Goal: Task Accomplishment & Management: Manage account settings

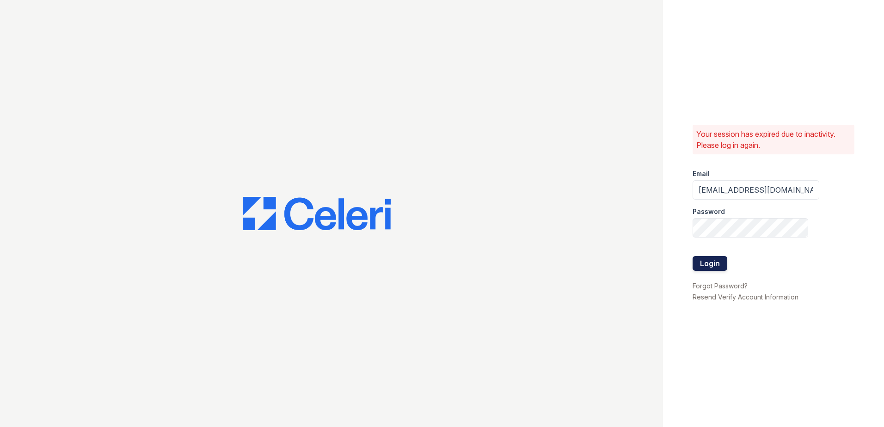
click at [718, 267] on button "Login" at bounding box center [710, 263] width 35 height 15
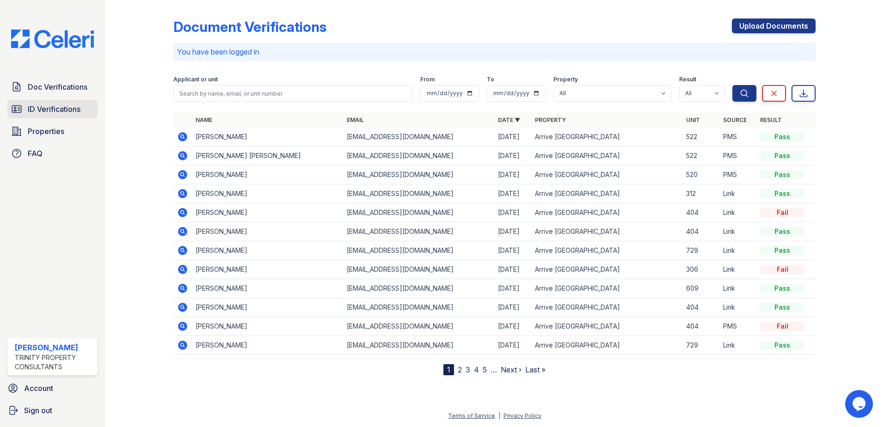
click at [47, 105] on span "ID Verifications" at bounding box center [54, 109] width 53 height 11
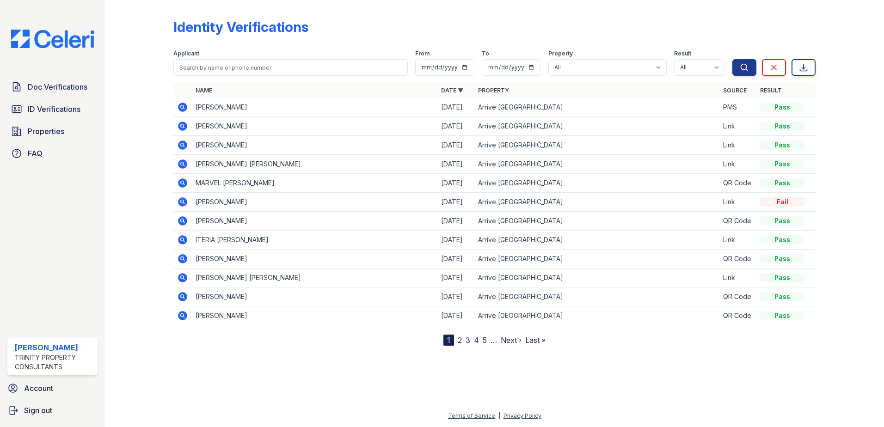
click at [182, 202] on icon at bounding box center [182, 201] width 2 height 2
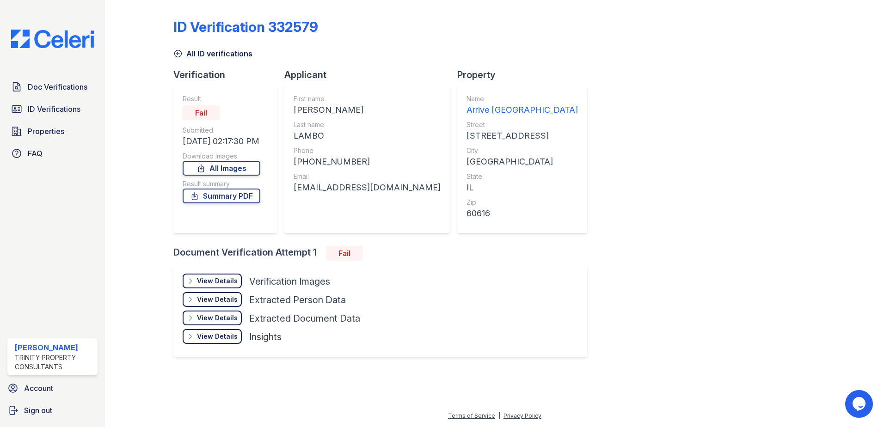
click at [235, 55] on link "All ID verifications" at bounding box center [212, 53] width 79 height 11
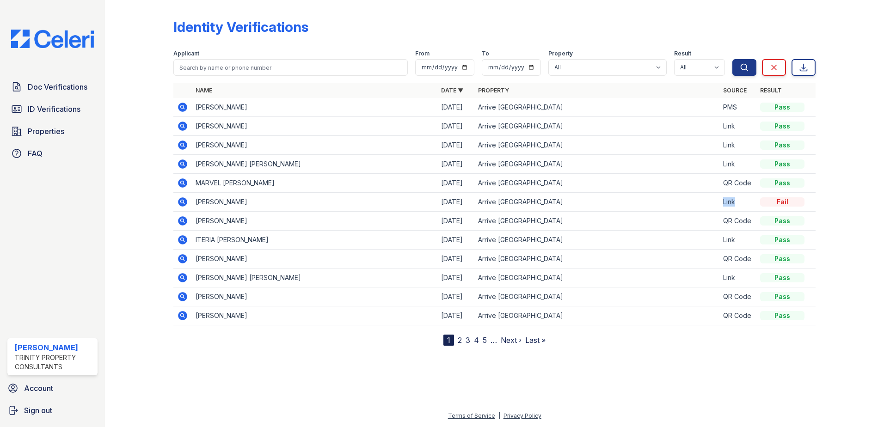
drag, startPoint x: 735, startPoint y: 202, endPoint x: 723, endPoint y: 202, distance: 12.0
click at [723, 202] on td "Link" at bounding box center [737, 202] width 37 height 19
click at [627, 204] on td "Arrive [GEOGRAPHIC_DATA]" at bounding box center [597, 202] width 246 height 19
click at [185, 201] on icon at bounding box center [182, 201] width 9 height 9
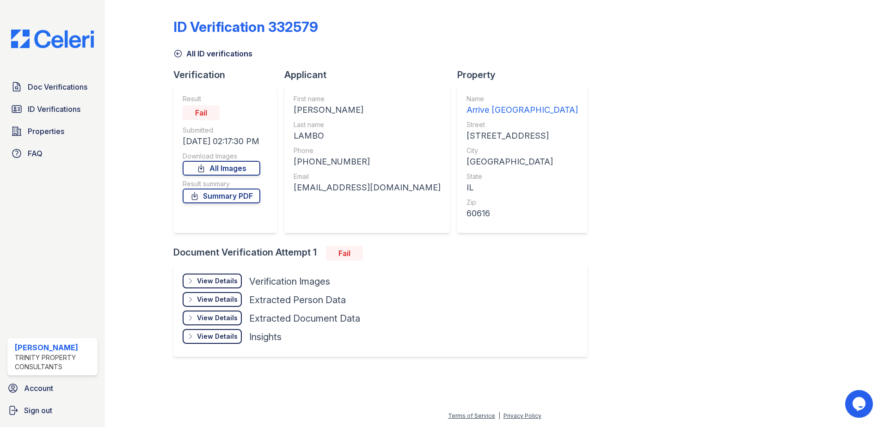
click at [215, 342] on div "View Details Details" at bounding box center [212, 336] width 59 height 15
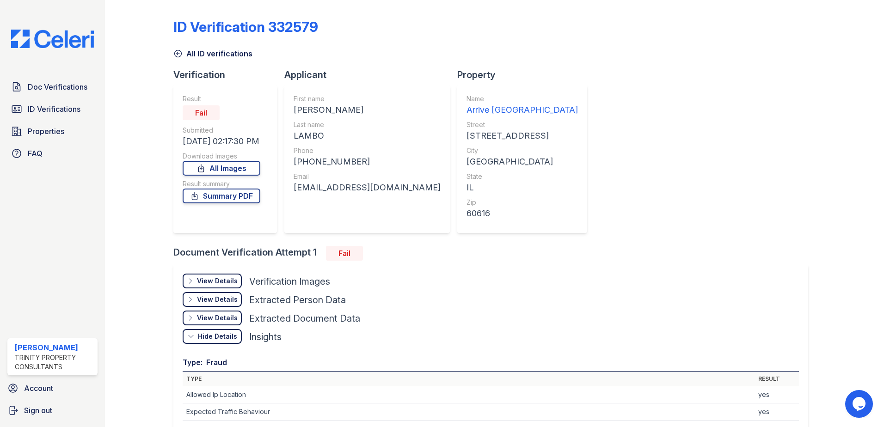
click at [200, 56] on link "All ID verifications" at bounding box center [212, 53] width 79 height 11
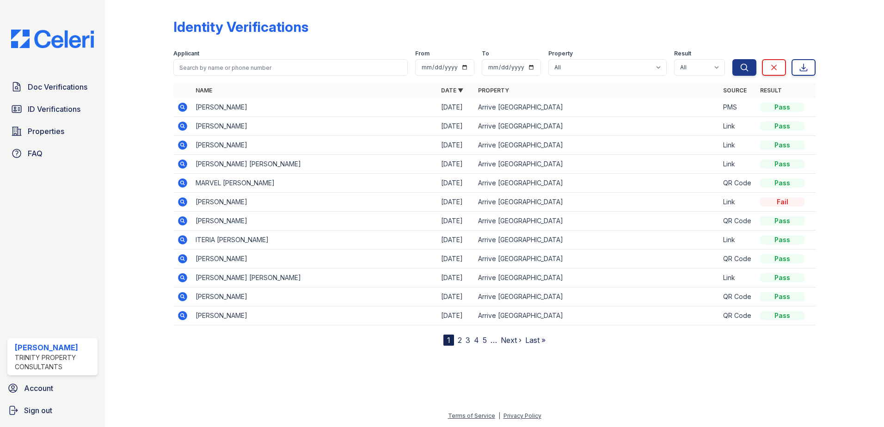
click at [460, 341] on link "2" at bounding box center [460, 340] width 4 height 9
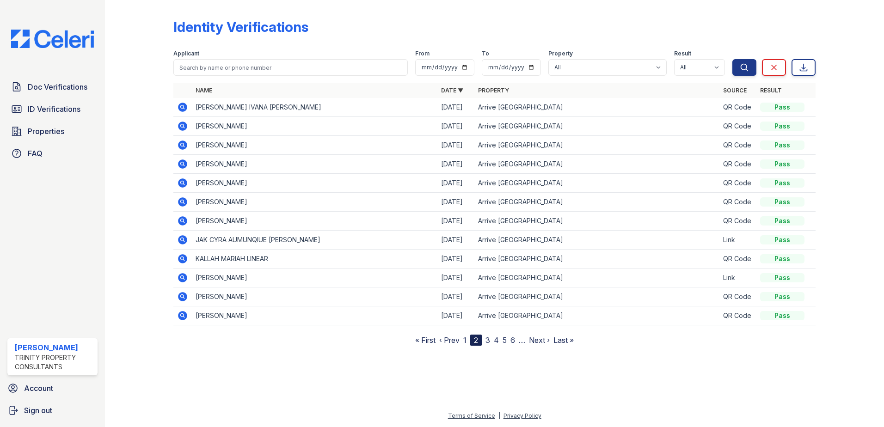
click at [489, 341] on link "3" at bounding box center [487, 340] width 5 height 9
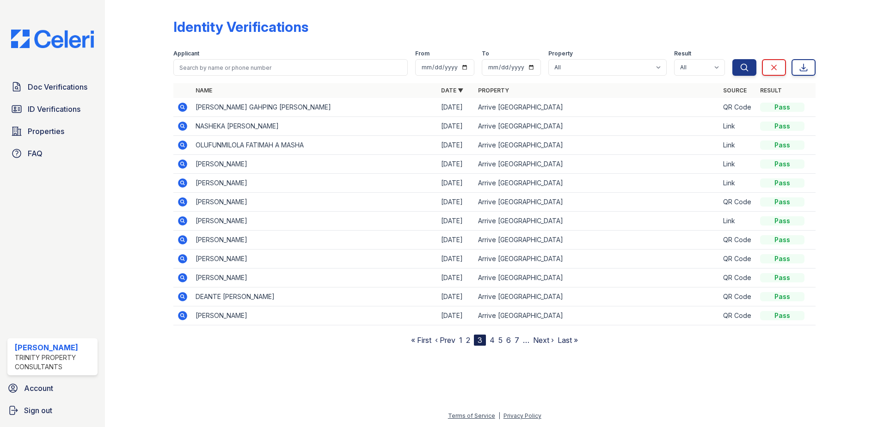
click at [496, 341] on nav "« First ‹ Prev 1 2 3 4 5 6 7 … Next › Last »" at bounding box center [494, 340] width 167 height 11
click at [493, 339] on link "4" at bounding box center [492, 340] width 5 height 9
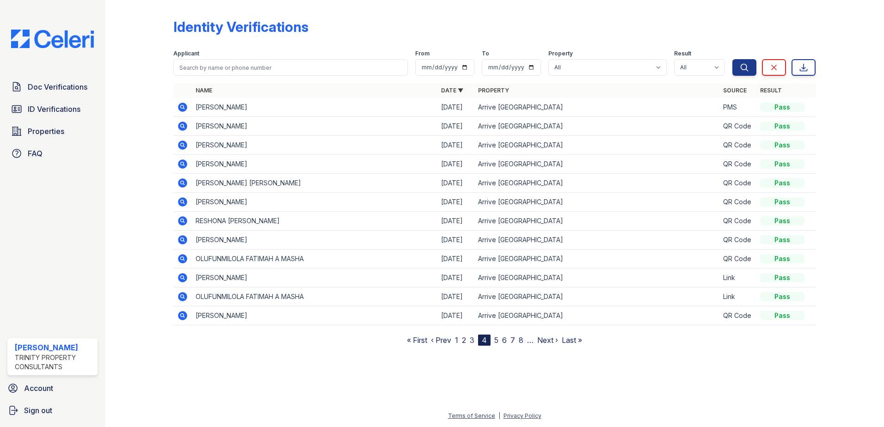
click at [504, 340] on link "6" at bounding box center [504, 340] width 5 height 9
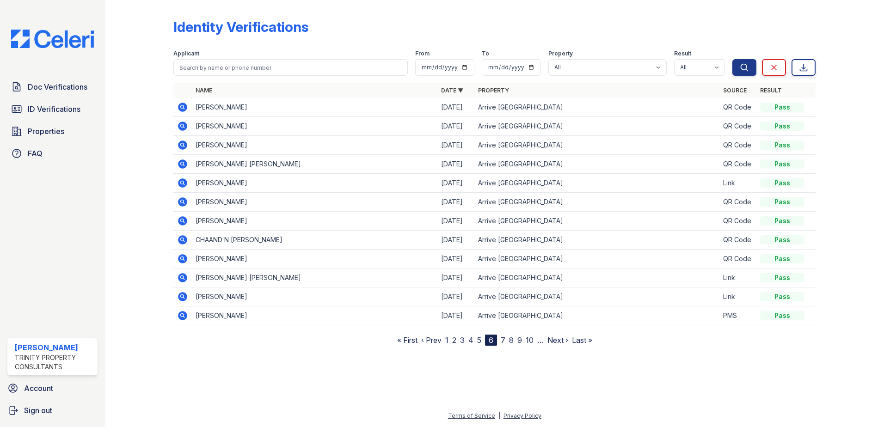
click at [448, 340] on link "1" at bounding box center [446, 340] width 3 height 9
click at [184, 203] on icon at bounding box center [182, 202] width 11 height 11
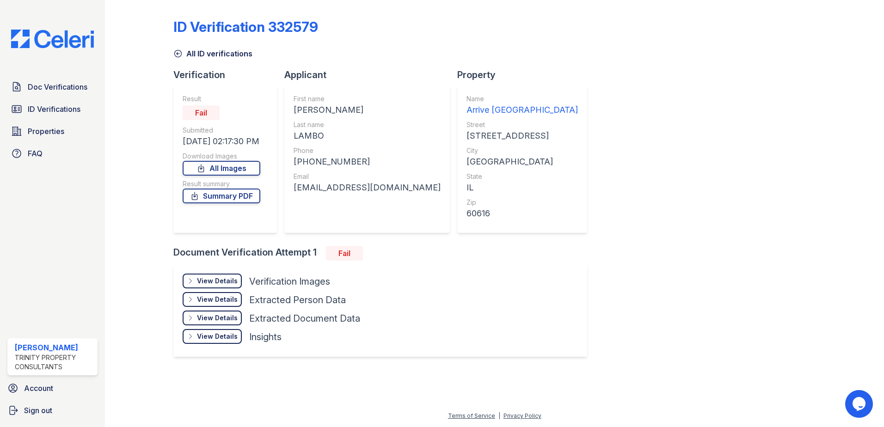
click at [196, 53] on link "All ID verifications" at bounding box center [212, 53] width 79 height 11
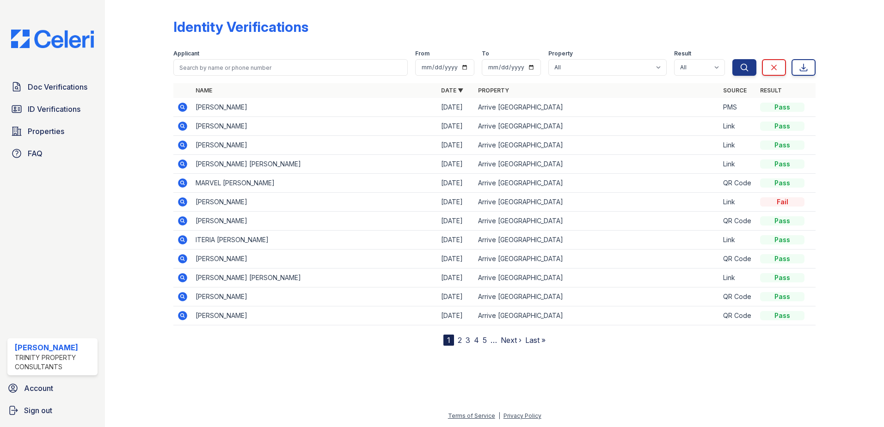
drag, startPoint x: 457, startPoint y: 341, endPoint x: 463, endPoint y: 343, distance: 6.2
click at [458, 342] on link "2" at bounding box center [460, 340] width 4 height 9
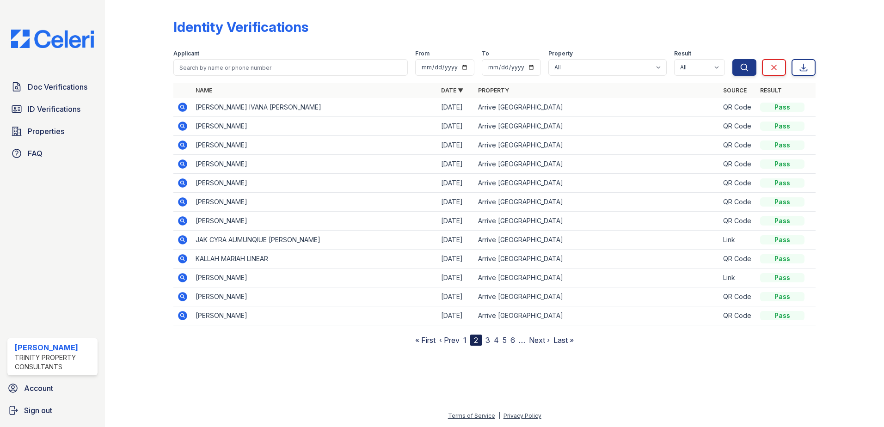
click at [490, 342] on link "3" at bounding box center [487, 340] width 5 height 9
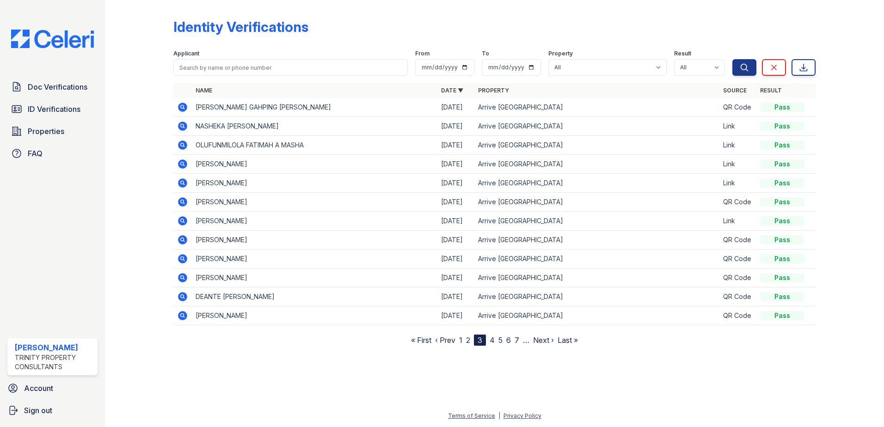
click at [494, 339] on link "4" at bounding box center [492, 340] width 5 height 9
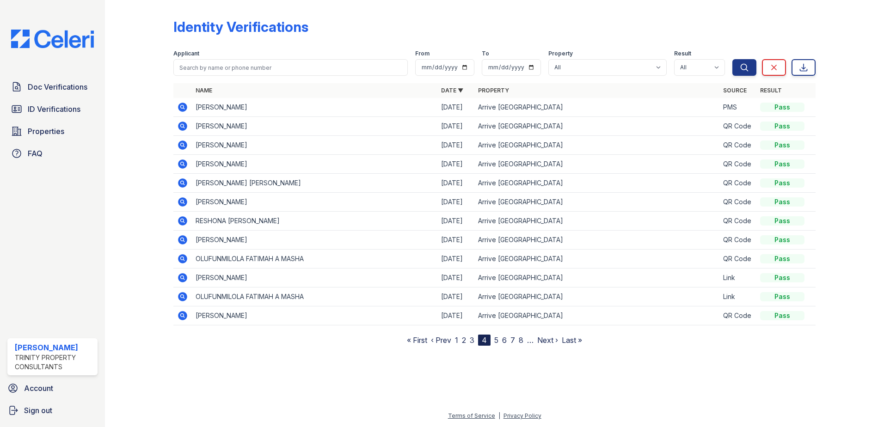
click at [503, 340] on link "6" at bounding box center [504, 340] width 5 height 9
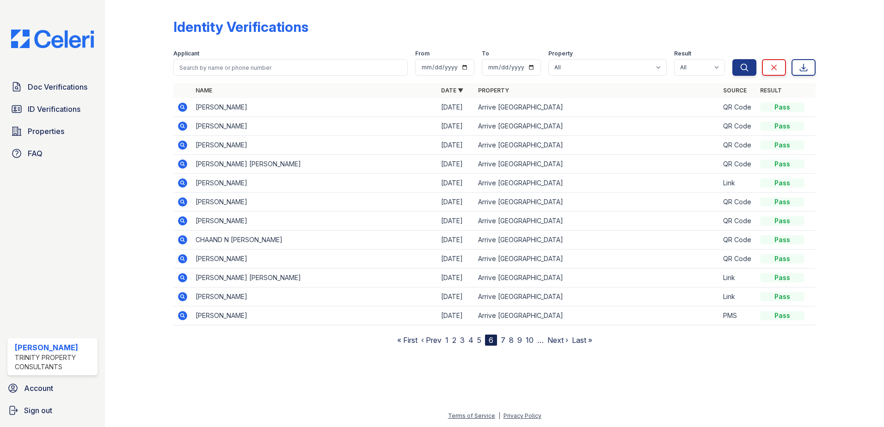
click at [509, 341] on nav "« First ‹ Prev 1 2 3 4 5 6 7 8 9 10 … Next › Last »" at bounding box center [494, 340] width 195 height 11
click at [504, 340] on link "7" at bounding box center [503, 340] width 5 height 9
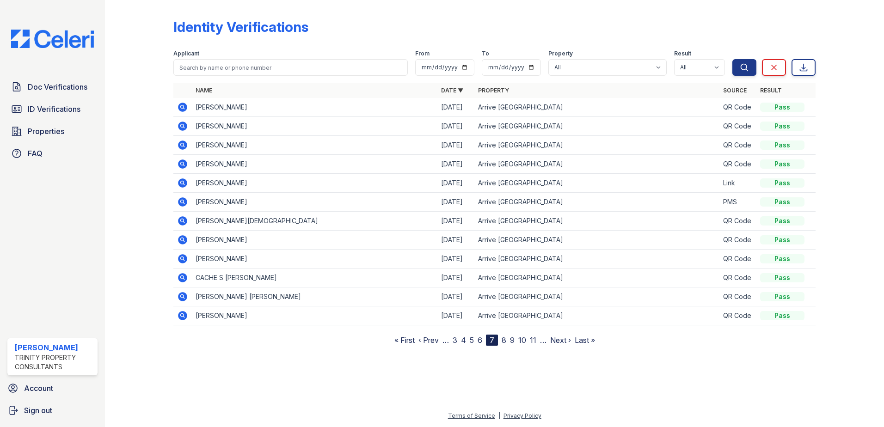
click at [502, 341] on link "8" at bounding box center [504, 340] width 5 height 9
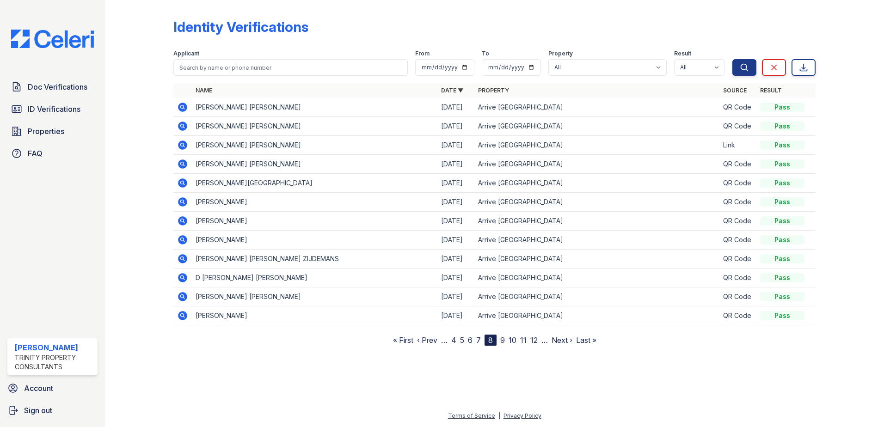
click at [516, 341] on nav "« First ‹ Prev … 4 5 6 7 8 9 10 11 12 … Next › Last »" at bounding box center [494, 340] width 203 height 11
click at [502, 341] on link "9" at bounding box center [502, 340] width 5 height 9
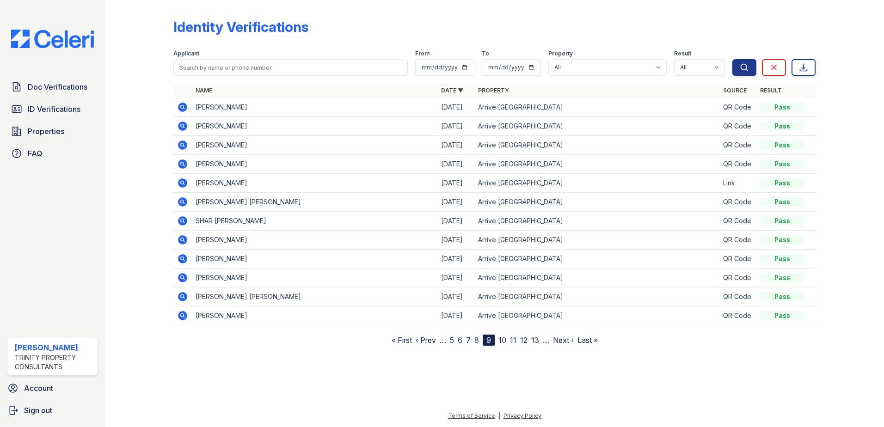
click at [514, 341] on link "11" at bounding box center [513, 340] width 6 height 9
click at [508, 342] on link "12" at bounding box center [503, 340] width 7 height 9
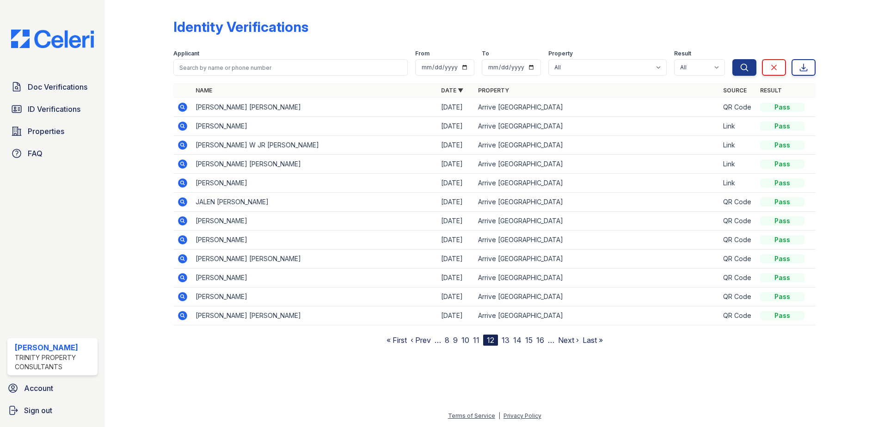
click at [507, 341] on link "13" at bounding box center [506, 340] width 8 height 9
click at [507, 341] on link "14" at bounding box center [507, 340] width 8 height 9
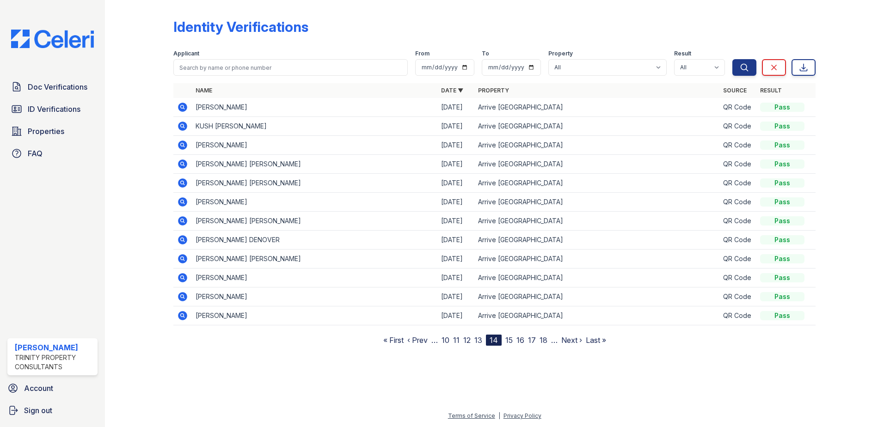
click at [399, 341] on link "« First" at bounding box center [393, 340] width 20 height 9
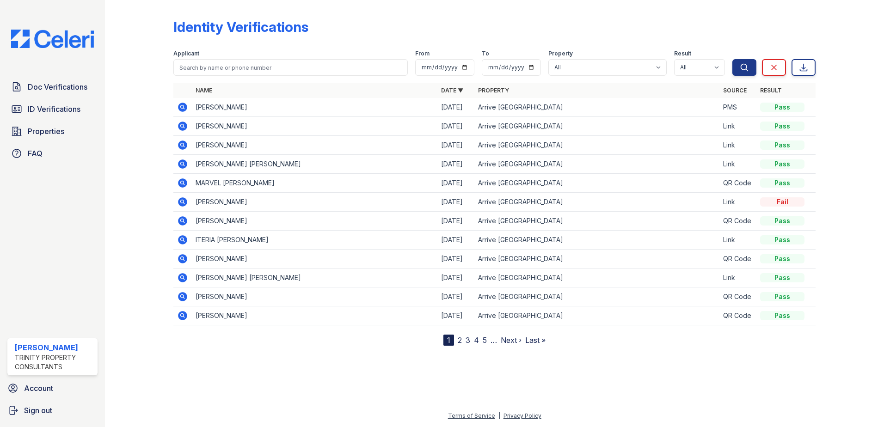
drag, startPoint x: 42, startPoint y: 86, endPoint x: 49, endPoint y: 64, distance: 23.5
click at [42, 87] on span "Doc Verifications" at bounding box center [58, 86] width 60 height 11
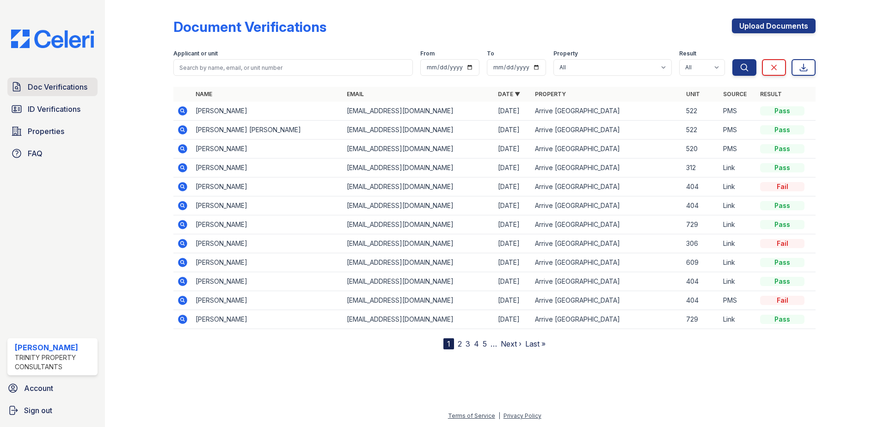
click at [64, 86] on span "Doc Verifications" at bounding box center [58, 86] width 60 height 11
click at [53, 113] on span "ID Verifications" at bounding box center [54, 109] width 53 height 11
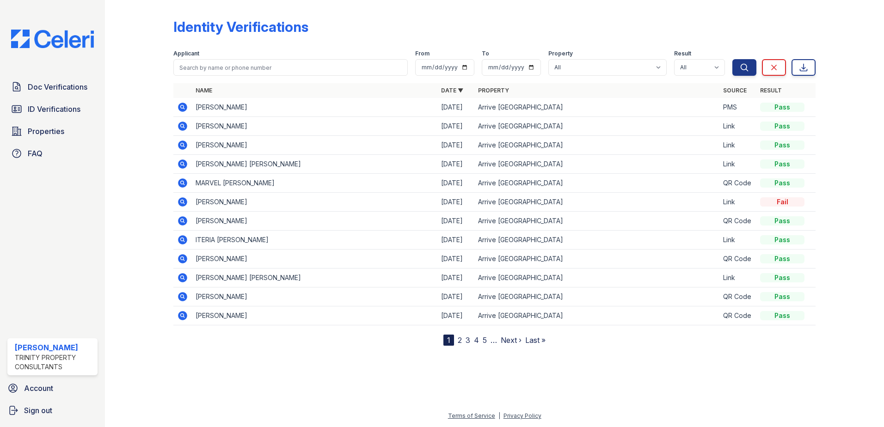
click at [183, 204] on icon at bounding box center [182, 201] width 9 height 9
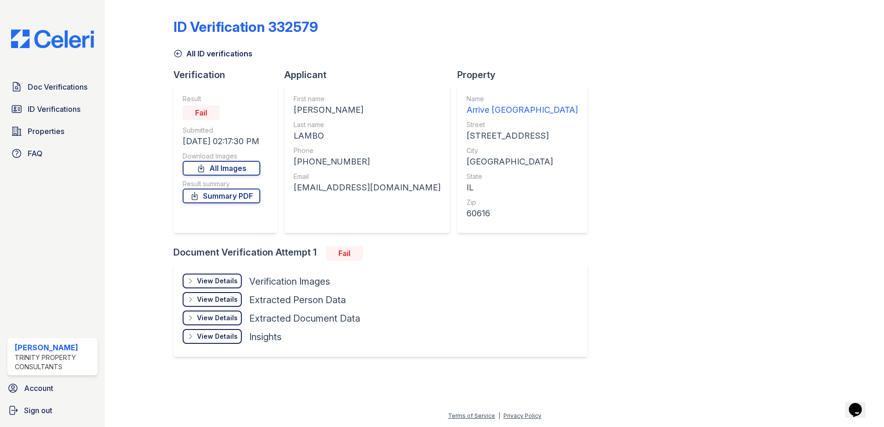
click at [178, 54] on icon at bounding box center [178, 53] width 7 height 7
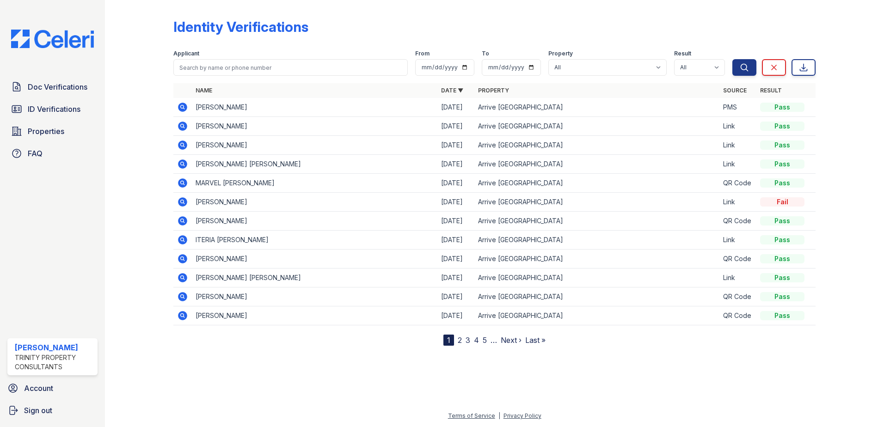
click at [486, 339] on link "5" at bounding box center [485, 340] width 4 height 9
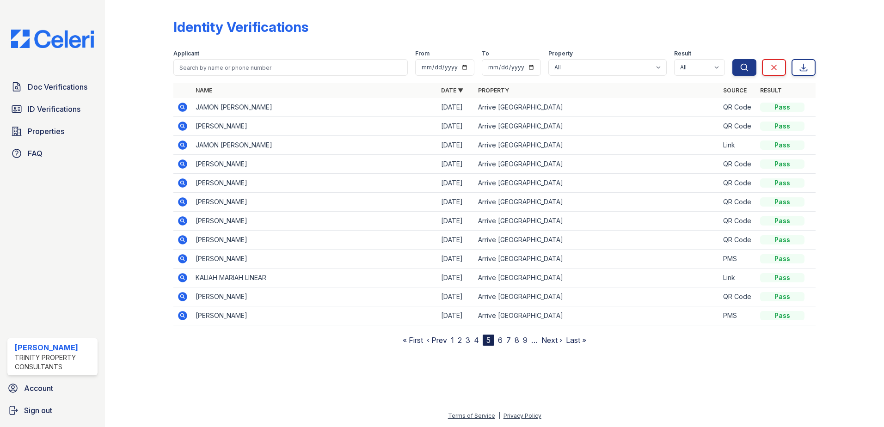
click at [500, 342] on link "6" at bounding box center [500, 340] width 5 height 9
click at [505, 340] on link "7" at bounding box center [503, 340] width 5 height 9
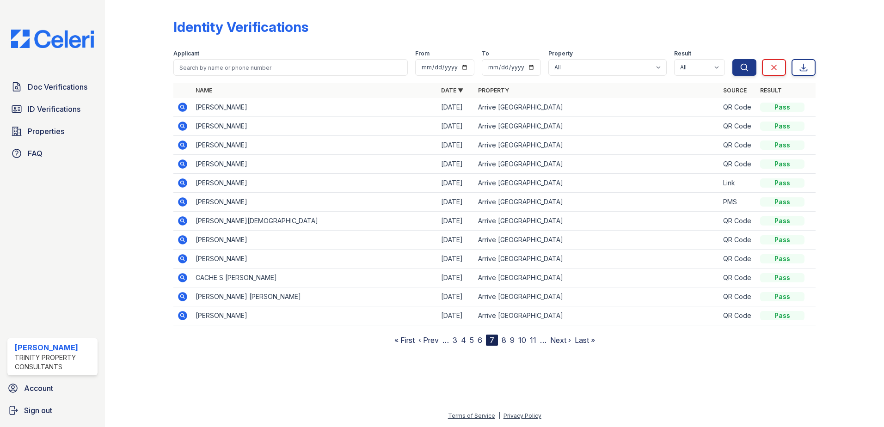
click at [503, 340] on link "8" at bounding box center [504, 340] width 5 height 9
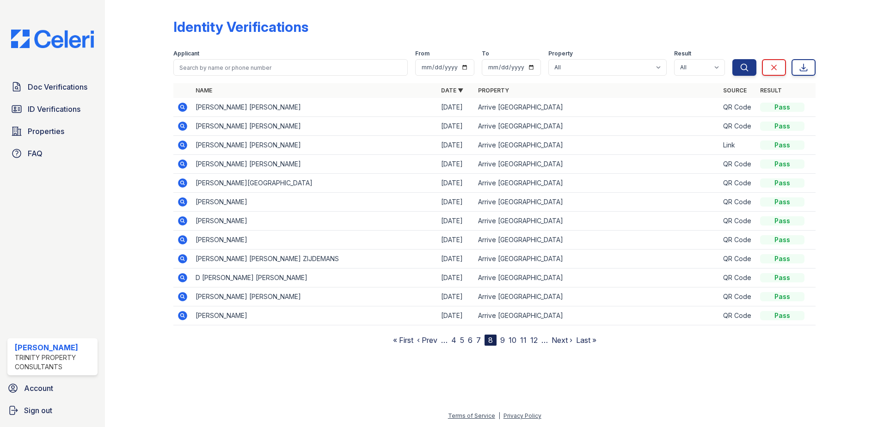
click at [511, 341] on link "10" at bounding box center [513, 340] width 8 height 9
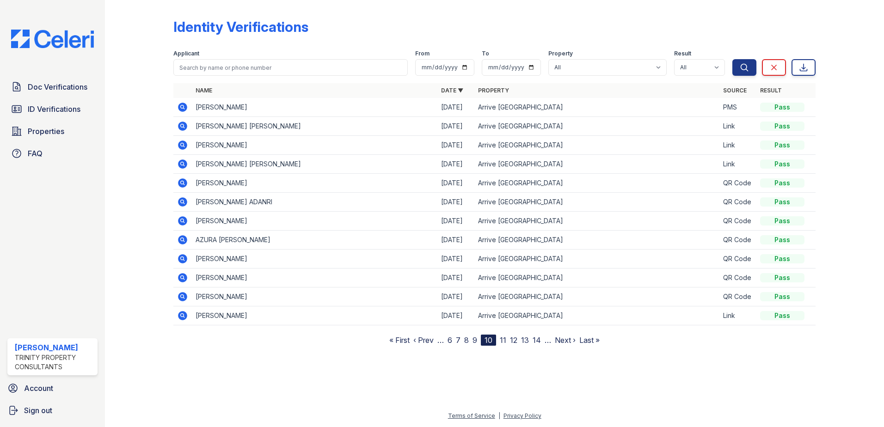
click at [507, 340] on nav "« First ‹ Prev … 6 7 8 9 10 11 12 13 14 … Next › Last »" at bounding box center [494, 340] width 210 height 11
click at [454, 341] on nav "« First ‹ Prev … 6 7 8 9 10 11 12 13 14 … Next › Last »" at bounding box center [494, 340] width 210 height 11
click at [452, 341] on link "6" at bounding box center [450, 340] width 5 height 9
click at [448, 342] on link "1" at bounding box center [446, 340] width 3 height 9
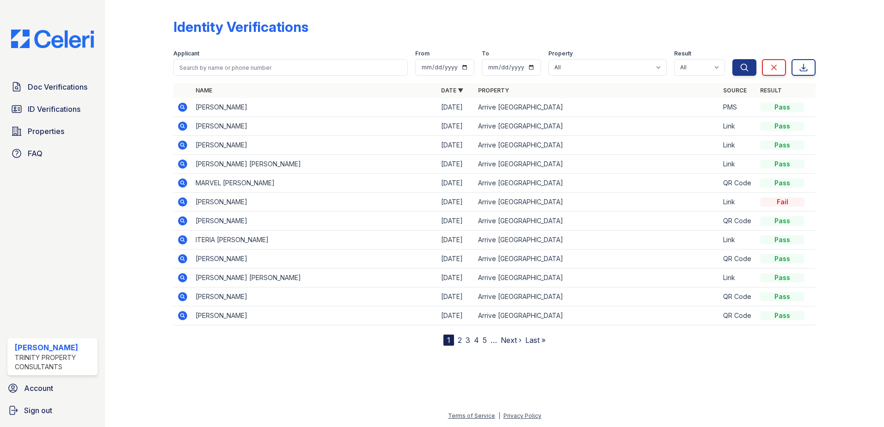
click at [447, 341] on div "1" at bounding box center [448, 340] width 11 height 11
click at [183, 203] on icon at bounding box center [182, 202] width 11 height 11
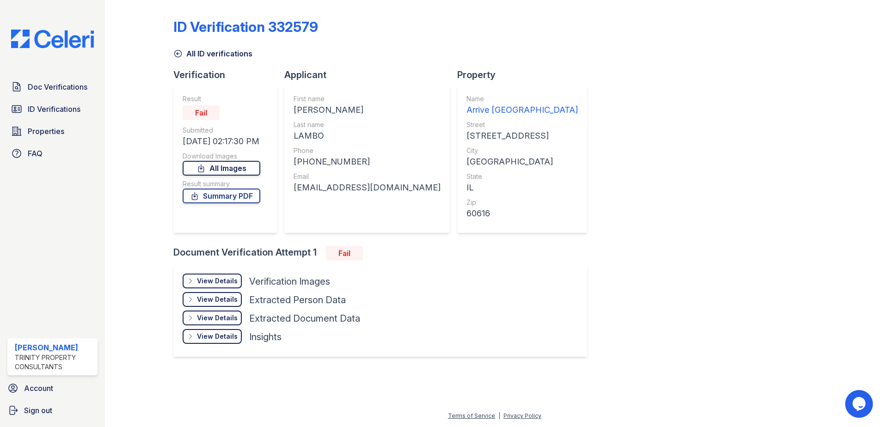
click at [238, 170] on link "All Images" at bounding box center [222, 168] width 78 height 15
drag, startPoint x: 24, startPoint y: 73, endPoint x: 26, endPoint y: 77, distance: 5.2
click at [24, 73] on div "Doc Verifications ID Verifications Properties FAQ [PERSON_NAME] Trinity Propert…" at bounding box center [52, 213] width 105 height 427
click at [32, 90] on span "Doc Verifications" at bounding box center [58, 86] width 60 height 11
